Goal: Find specific page/section: Find specific page/section

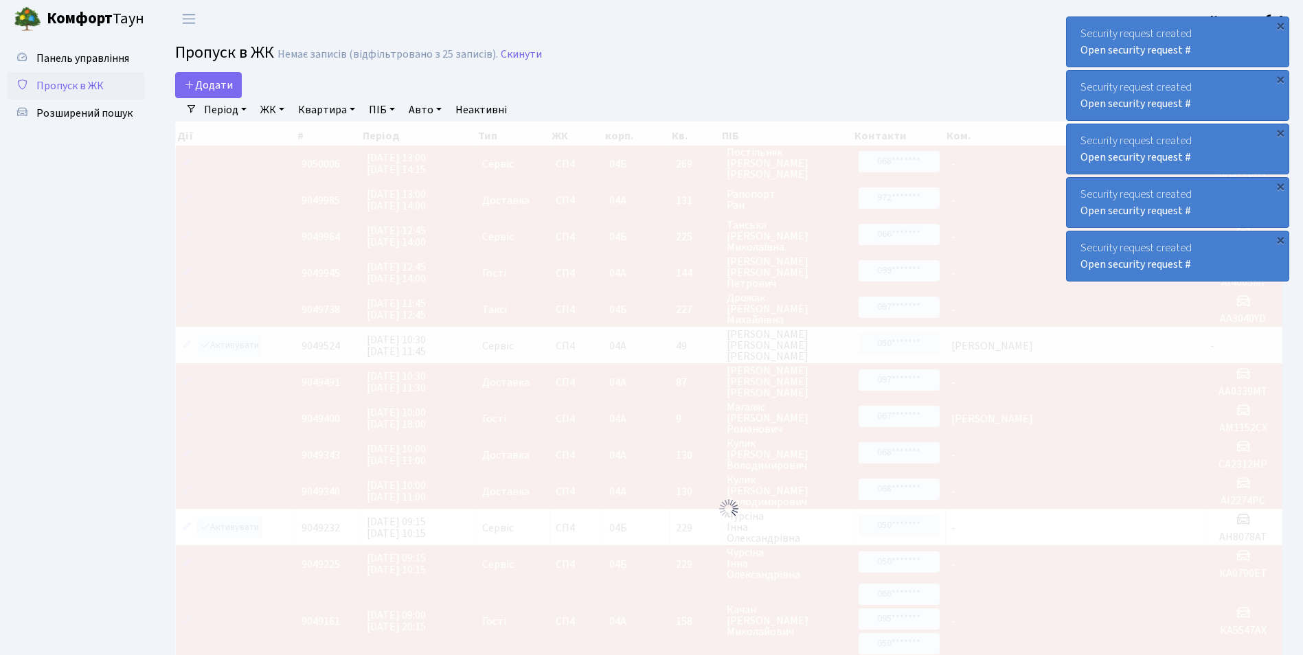
select select "25"
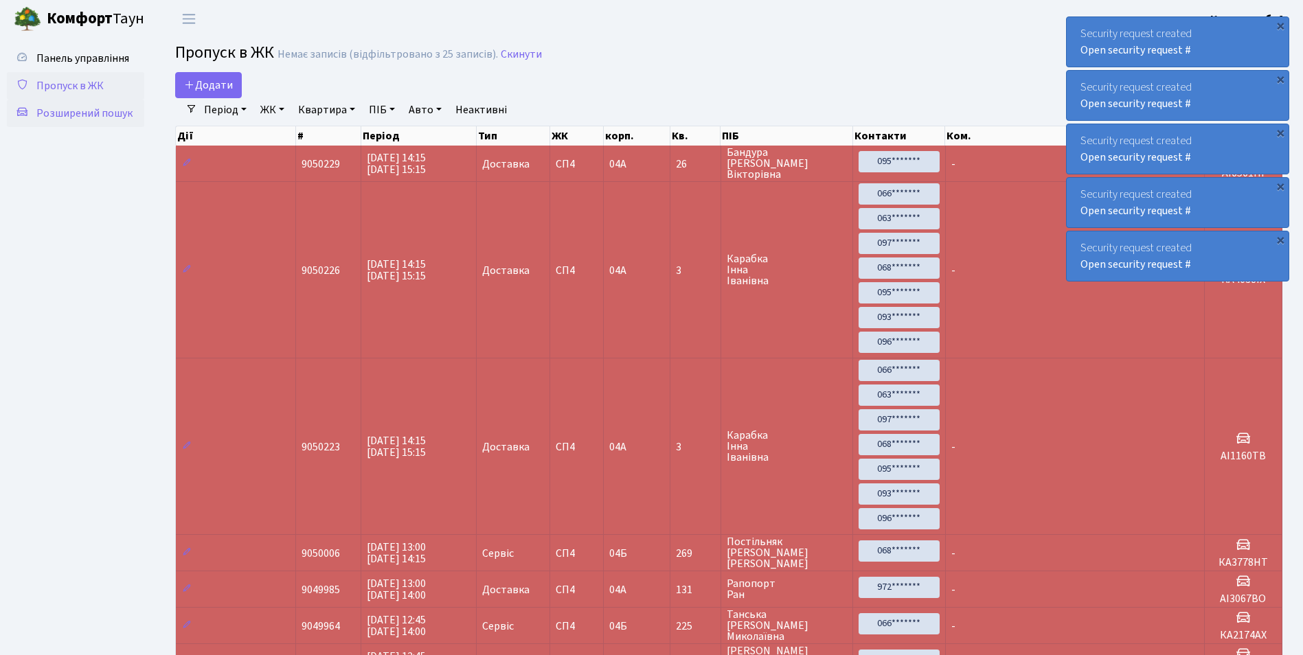
click at [121, 113] on span "Розширений пошук" at bounding box center [84, 113] width 96 height 15
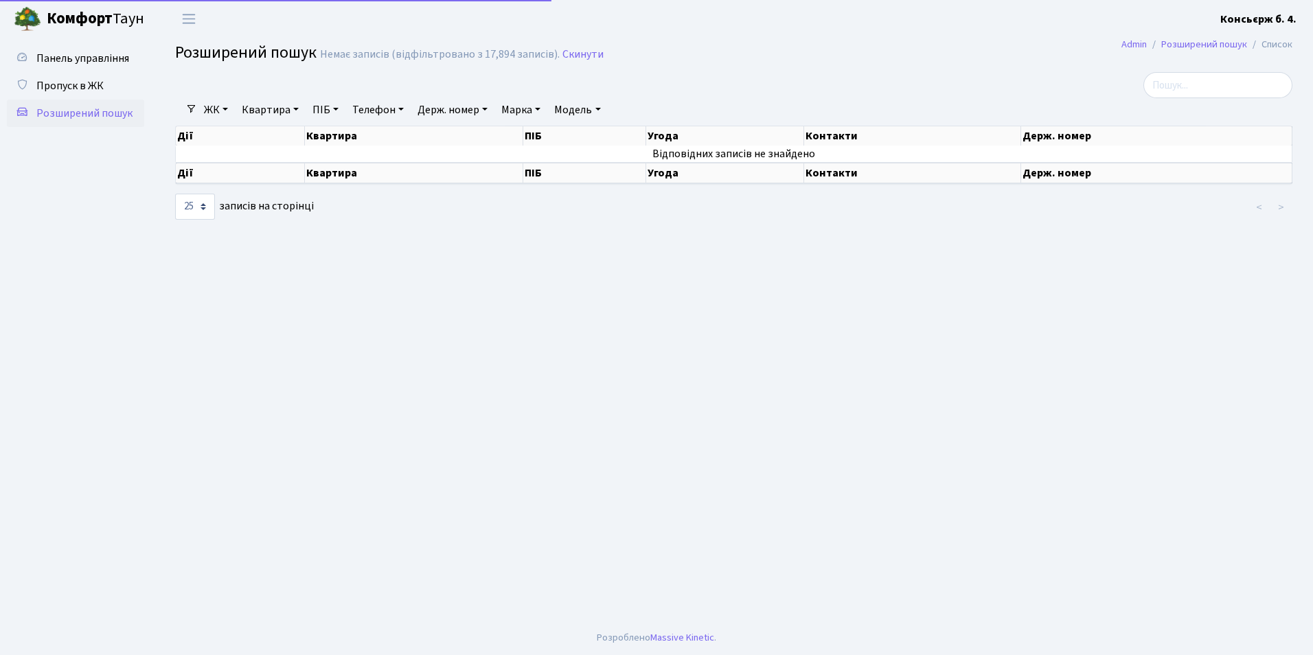
select select "25"
click at [94, 86] on span "Пропуск в ЖК" at bounding box center [69, 85] width 67 height 15
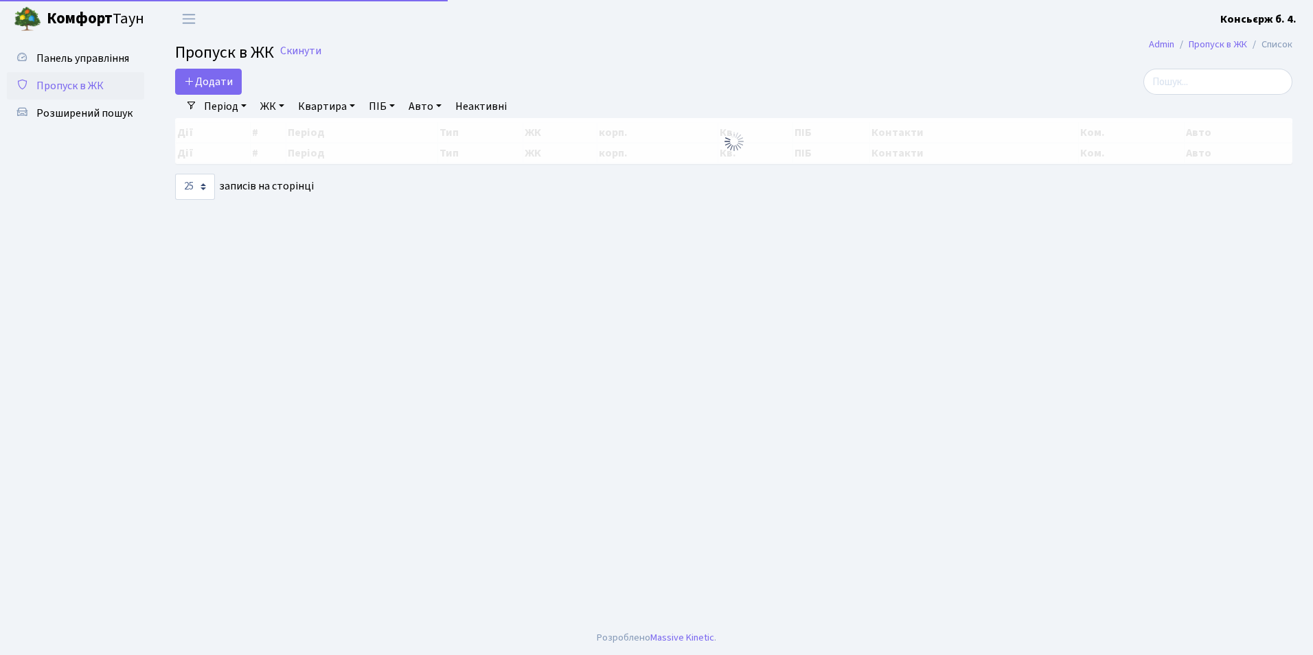
select select "25"
